Goal: Navigation & Orientation: Understand site structure

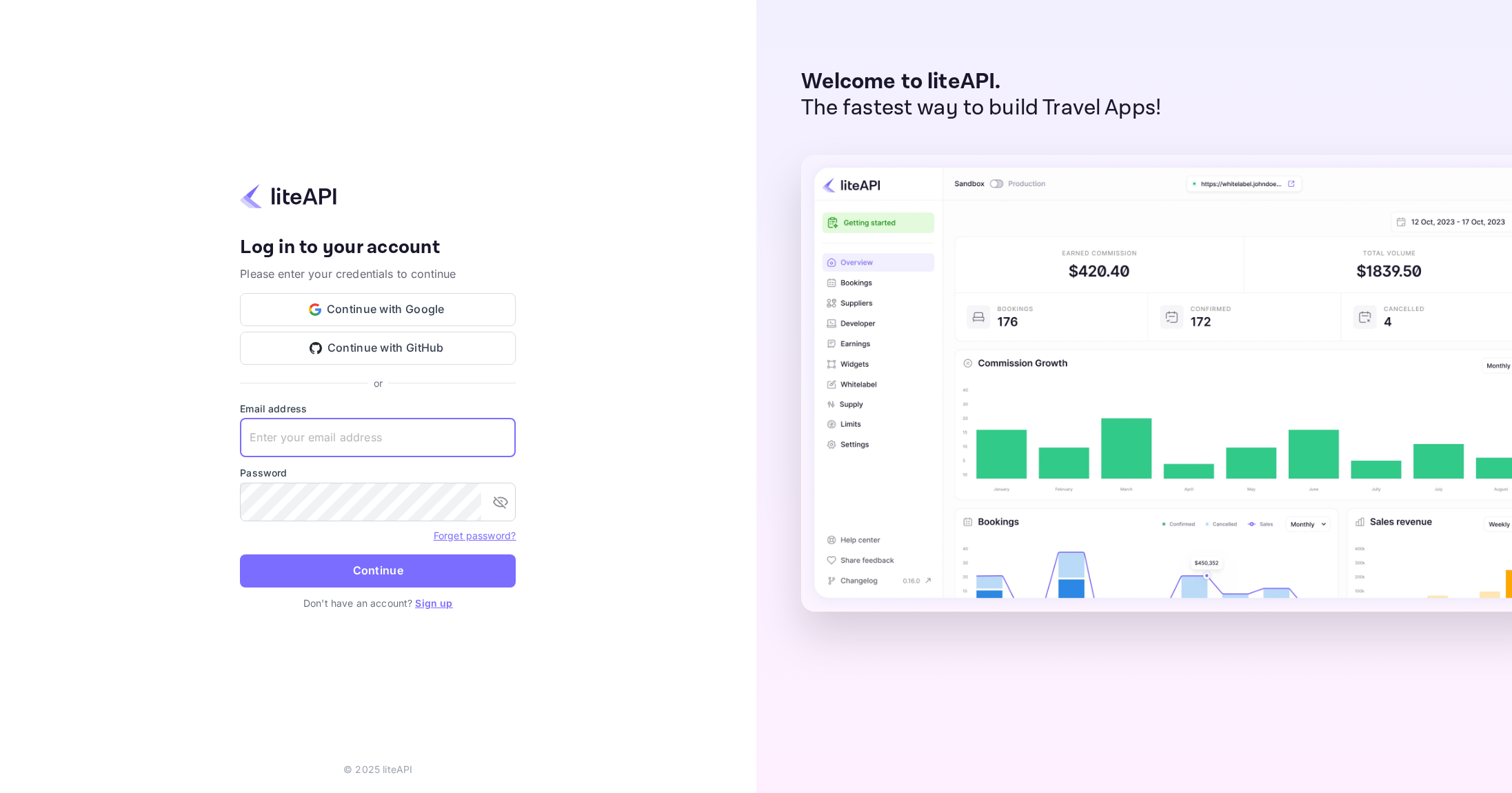
click at [446, 434] on input "text" at bounding box center [378, 437] width 276 height 38
type input "[EMAIL_ADDRESS][DOMAIN_NAME]"
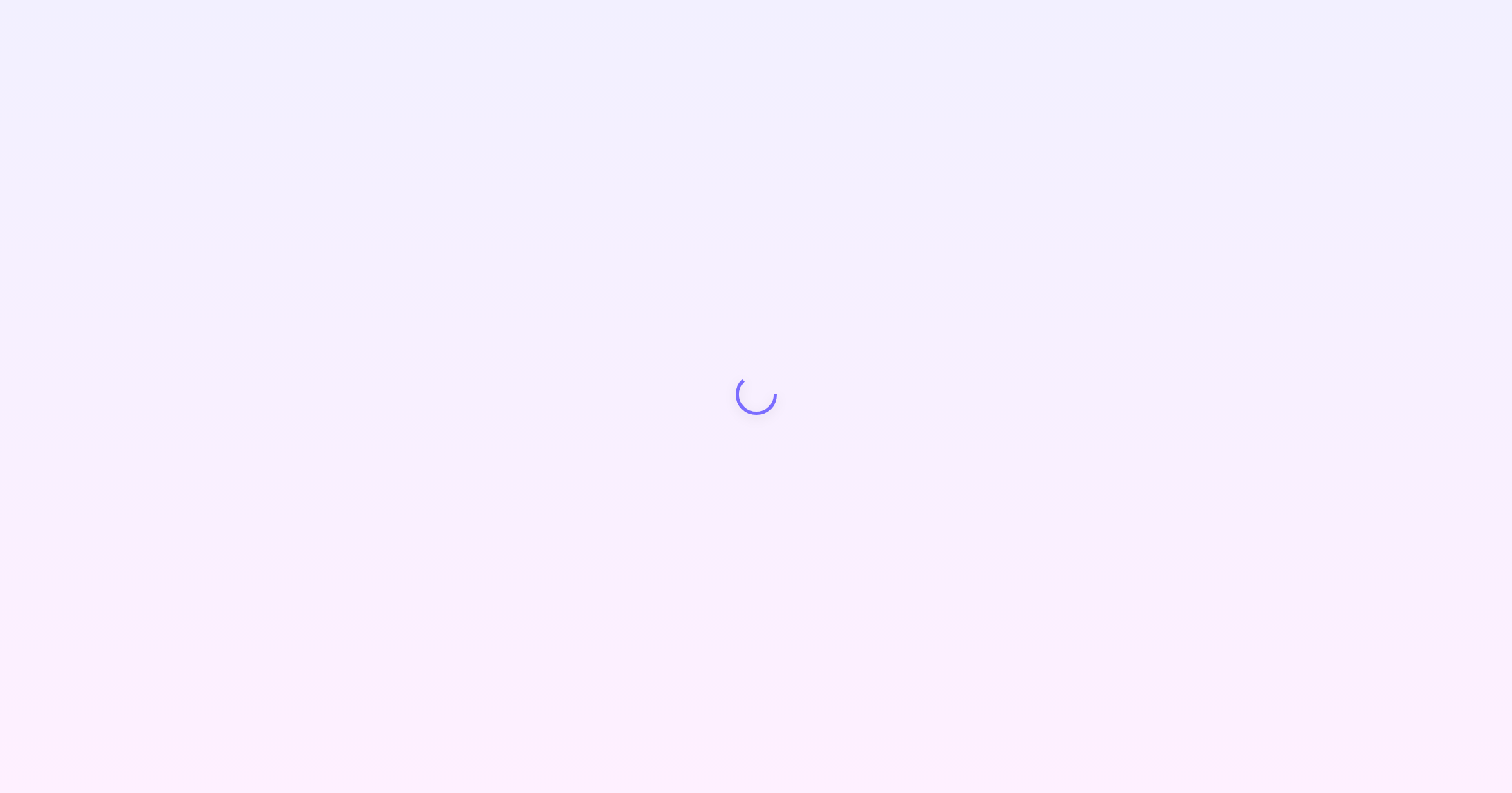
click at [347, 430] on div "Your account has been created successfully, a confirmation link has been sent t…" at bounding box center [756, 396] width 1512 height 793
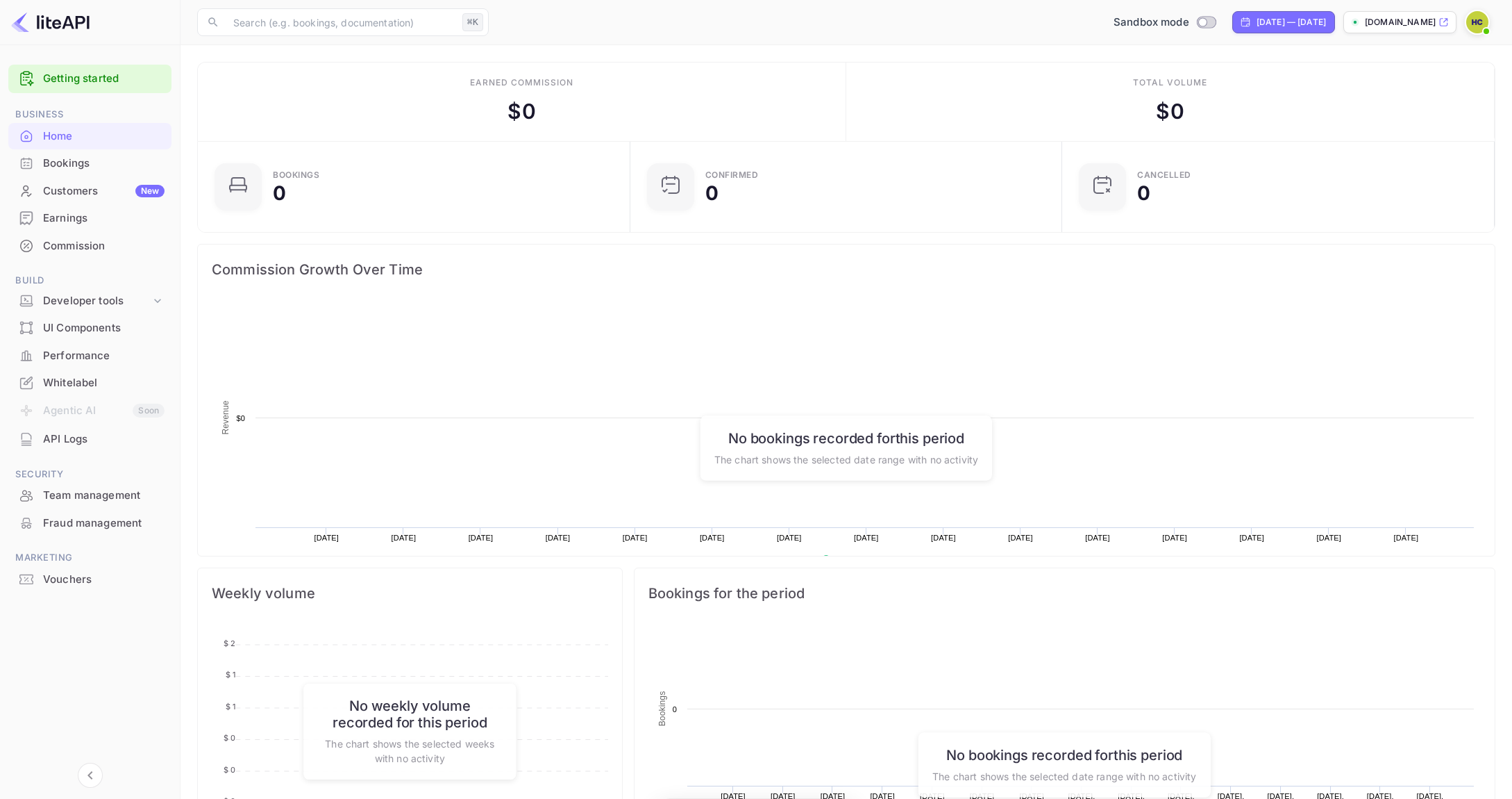
scroll to position [215, 414]
click at [94, 384] on div "Whitelabel" at bounding box center [104, 383] width 122 height 16
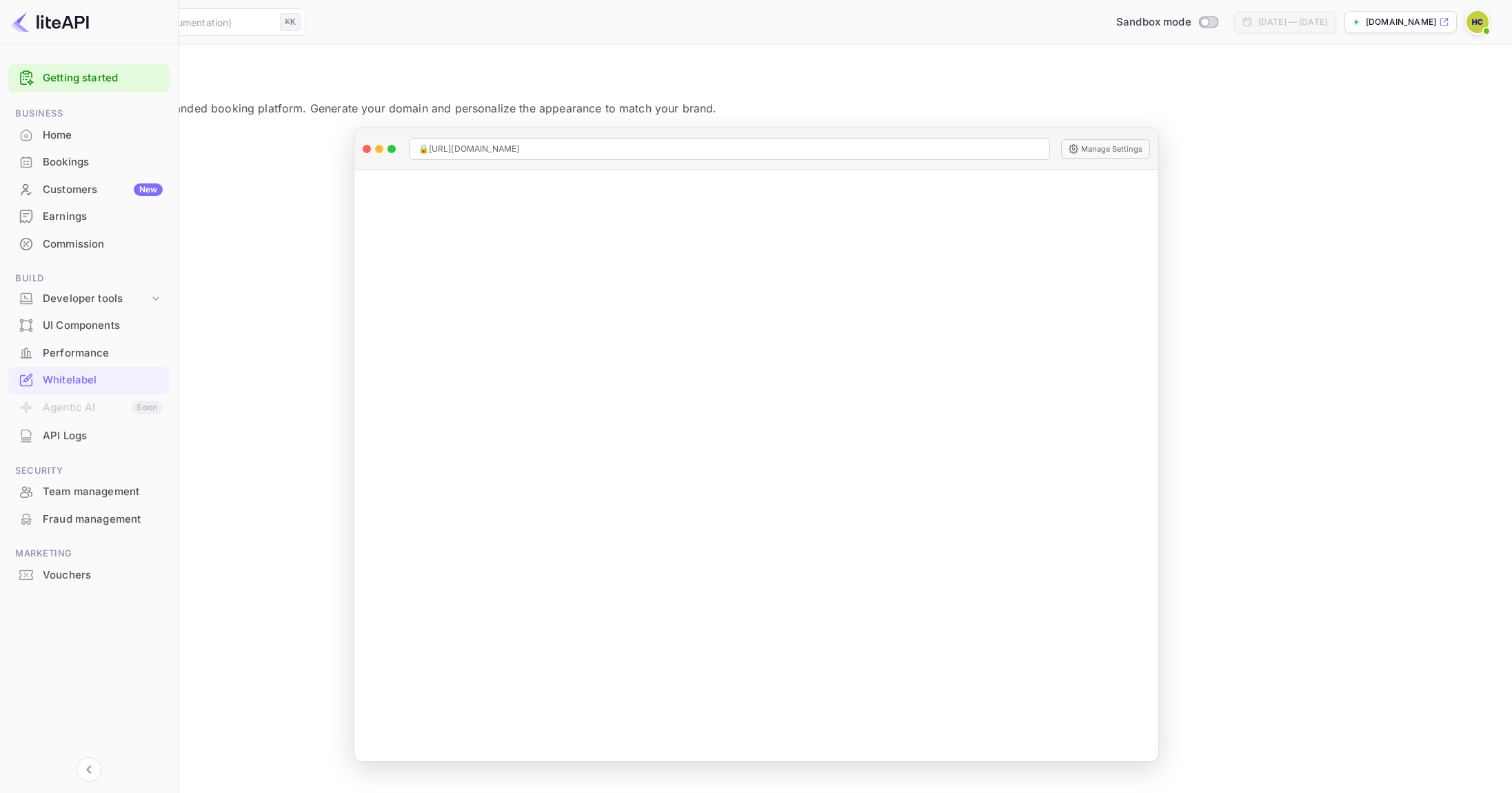
click at [1383, 22] on p "[DOMAIN_NAME]" at bounding box center [1401, 22] width 70 height 12
click at [81, 191] on div "Customers New" at bounding box center [102, 190] width 120 height 16
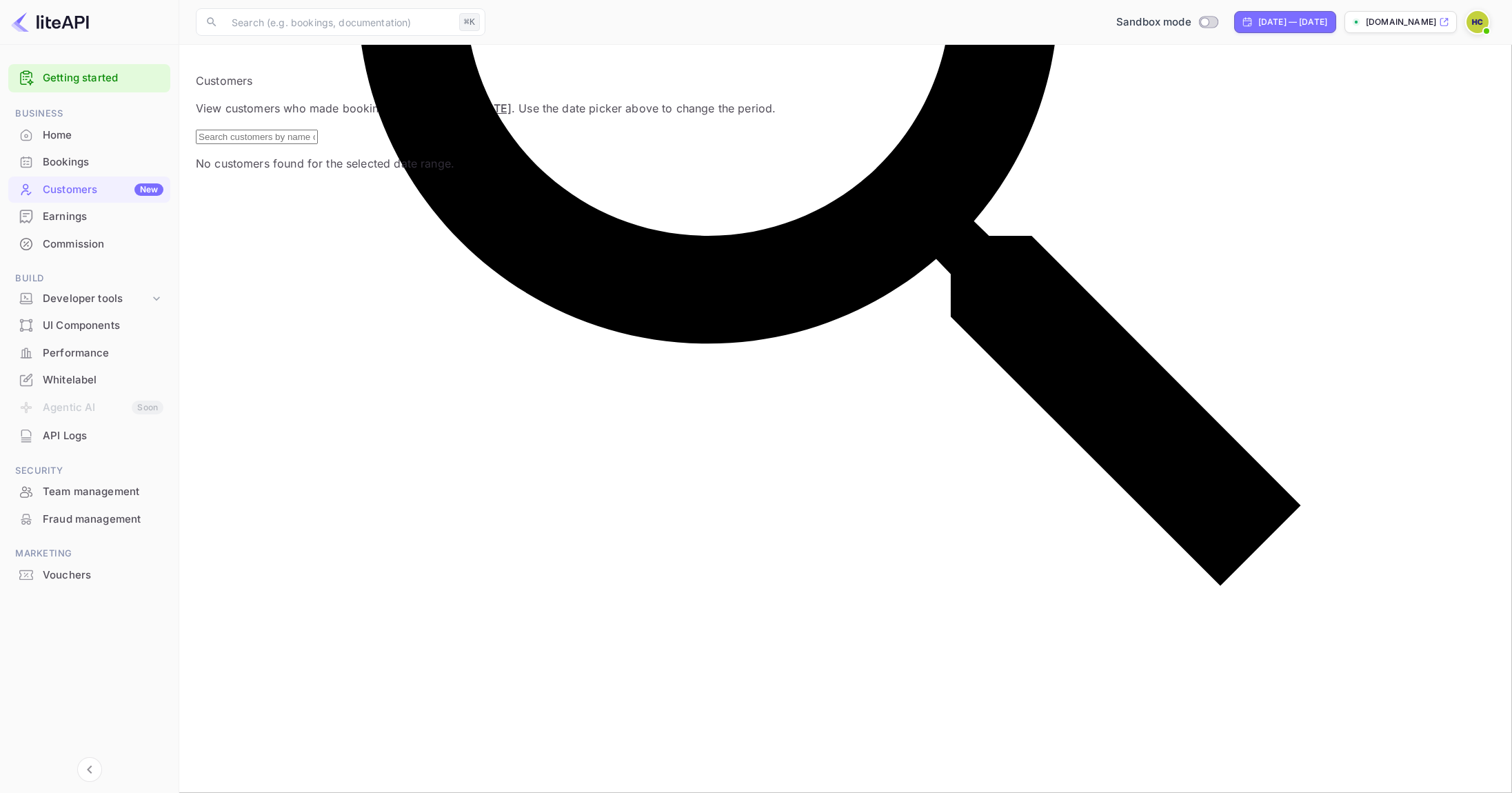
click at [50, 155] on div "Bookings" at bounding box center [103, 163] width 121 height 16
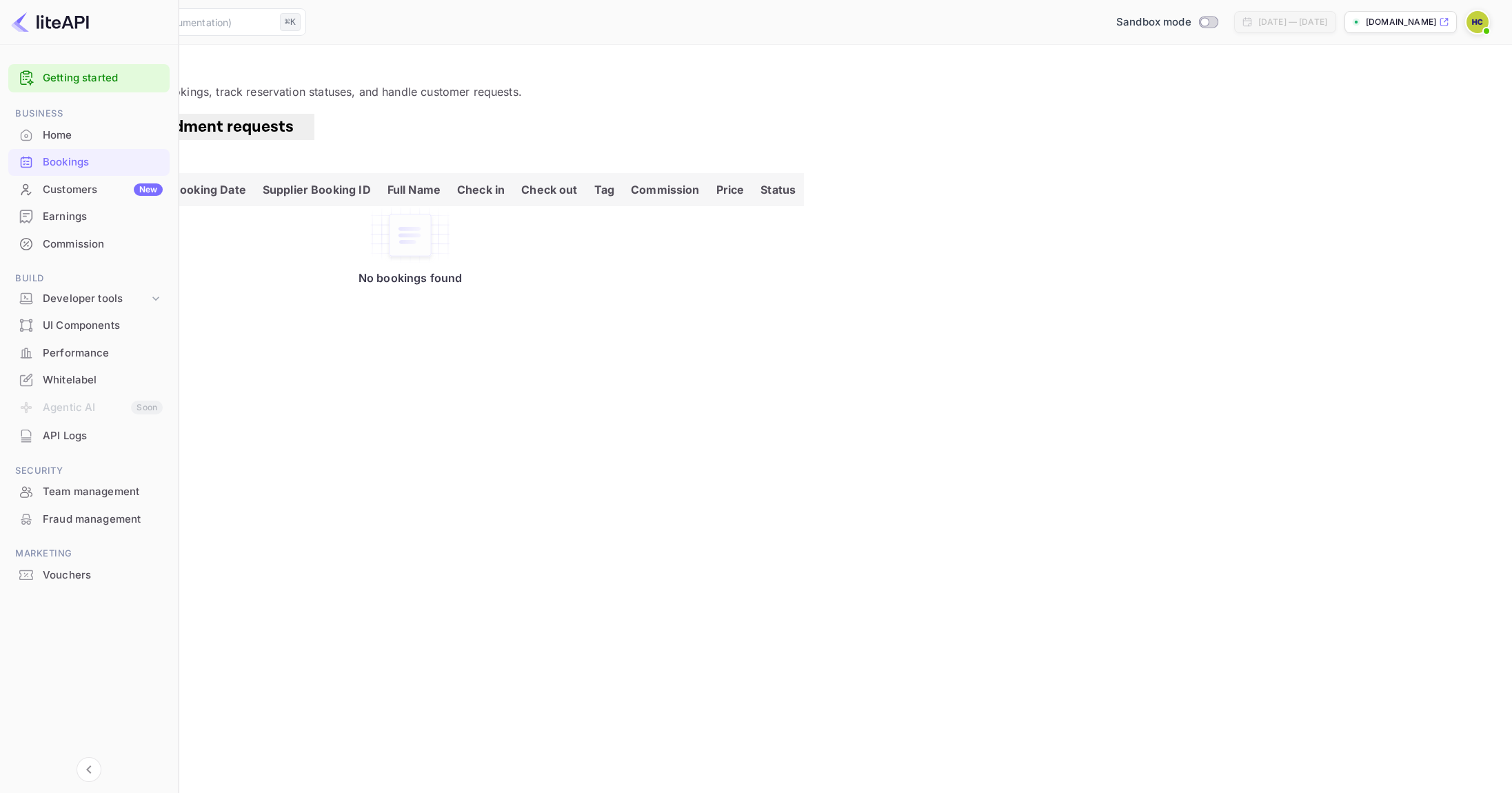
click at [86, 243] on div "Commission" at bounding box center [102, 245] width 120 height 16
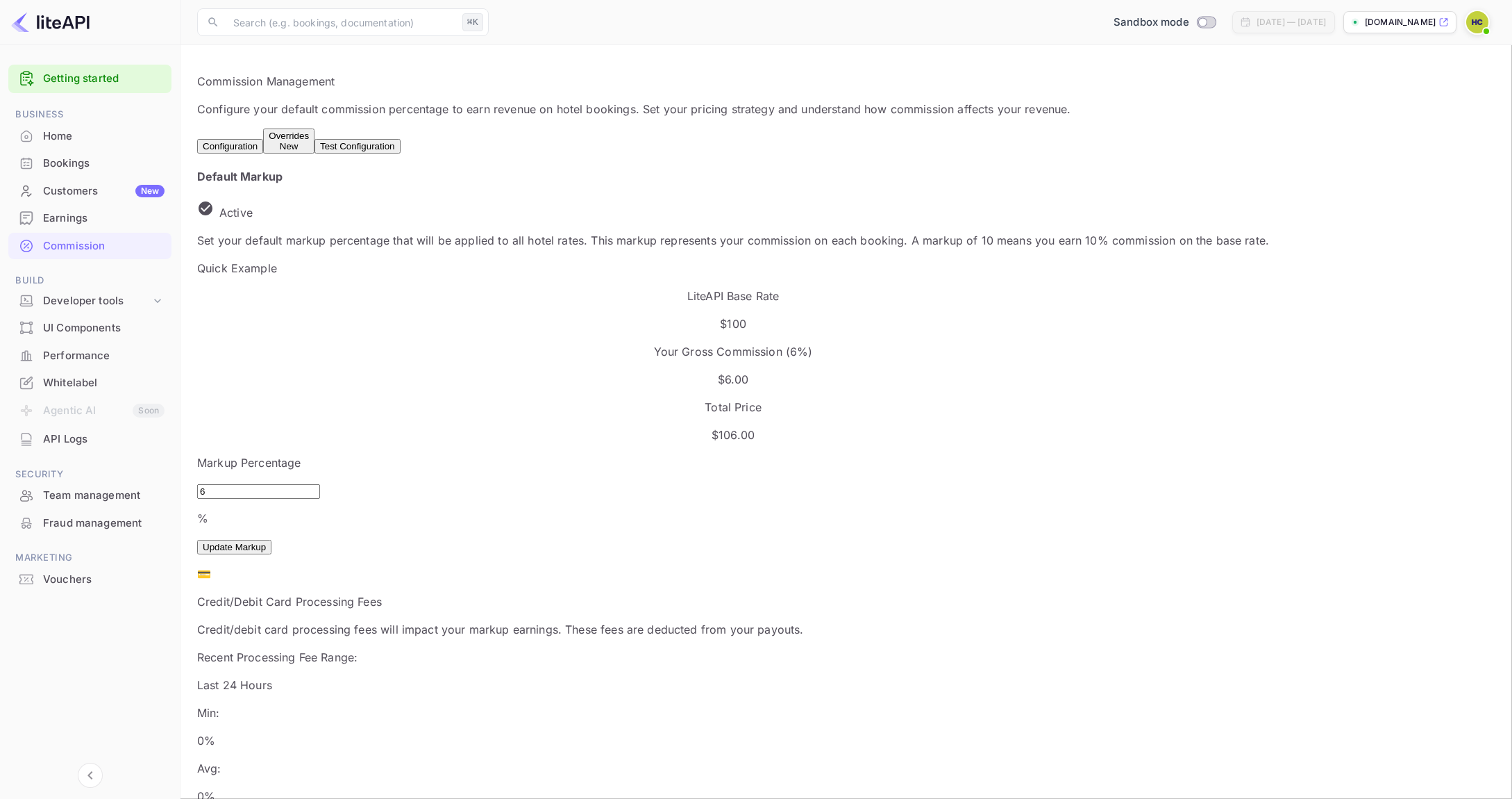
click at [866, 248] on p "Set your default markup percentage that will be applied to all hotel rates. Thi…" at bounding box center [733, 240] width 1072 height 17
